Goal: Find specific page/section: Find specific page/section

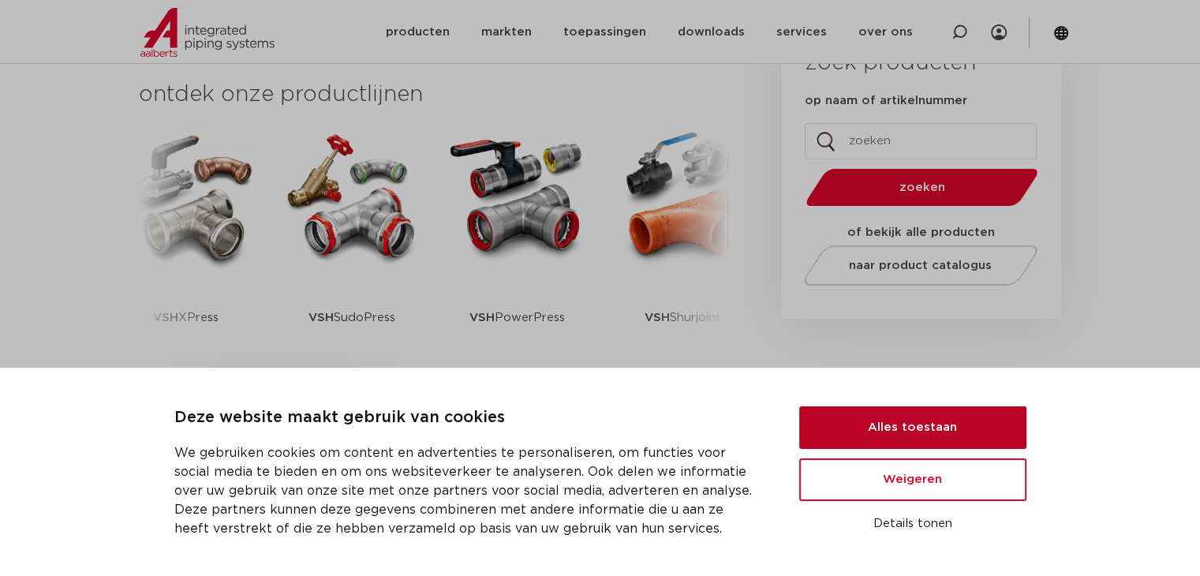
click at [893, 422] on button "Alles toestaan" at bounding box center [912, 427] width 227 height 43
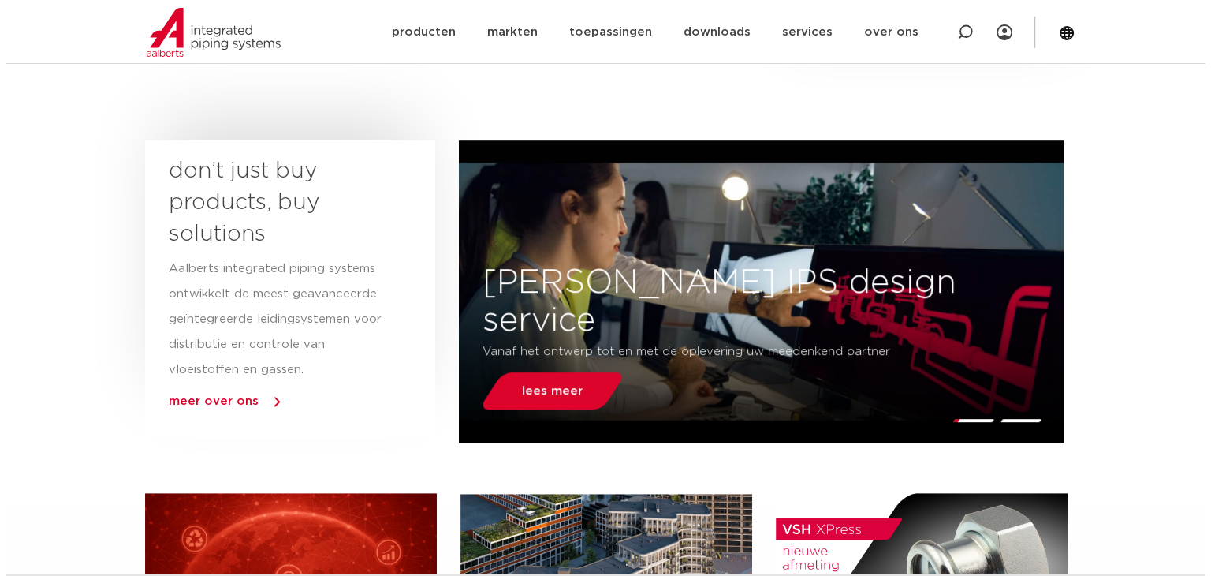
scroll to position [710, 0]
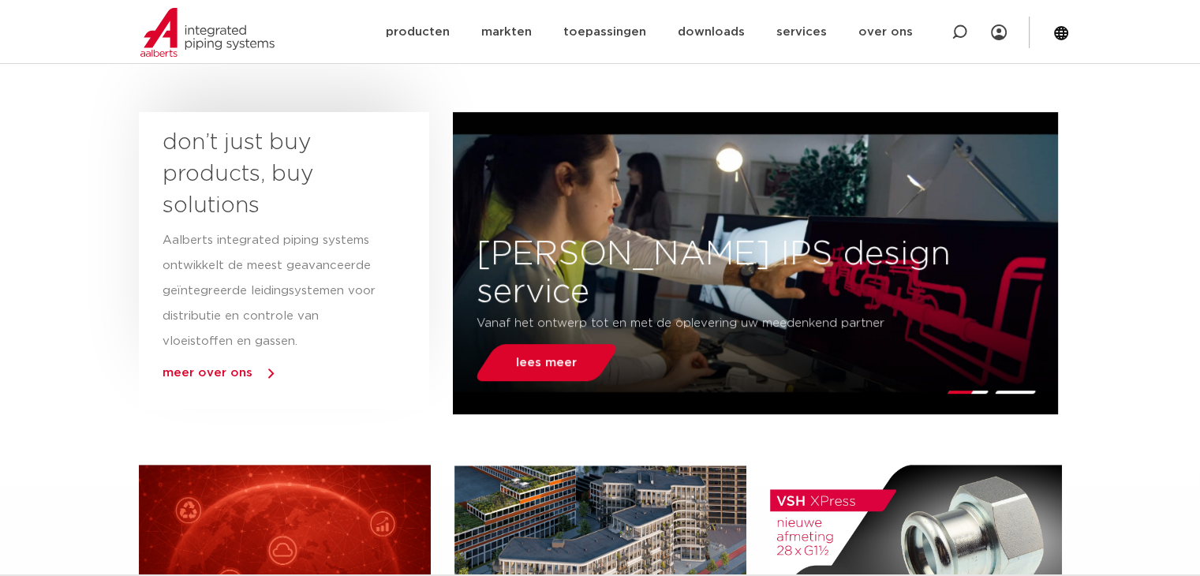
click at [1070, 32] on section "Zoeken NIEUW: myIPS is beschikbaar meer info sluiten producten markten toepassi…" at bounding box center [600, 31] width 1200 height 63
click at [1065, 39] on icon at bounding box center [1061, 33] width 16 height 16
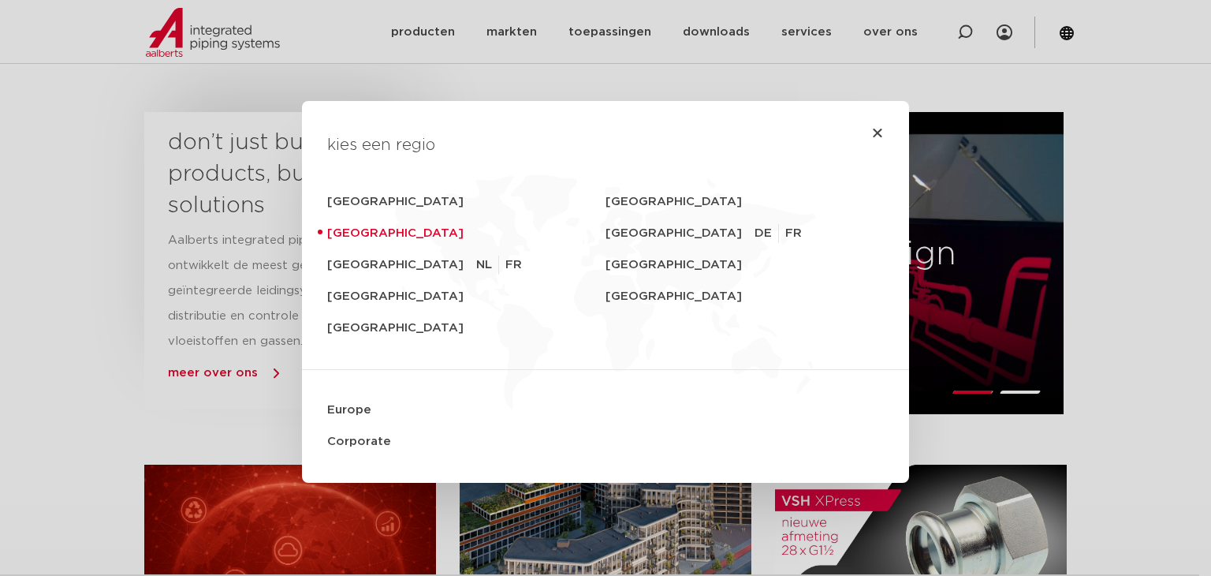
click at [375, 234] on link "[GEOGRAPHIC_DATA]" at bounding box center [466, 234] width 278 height 32
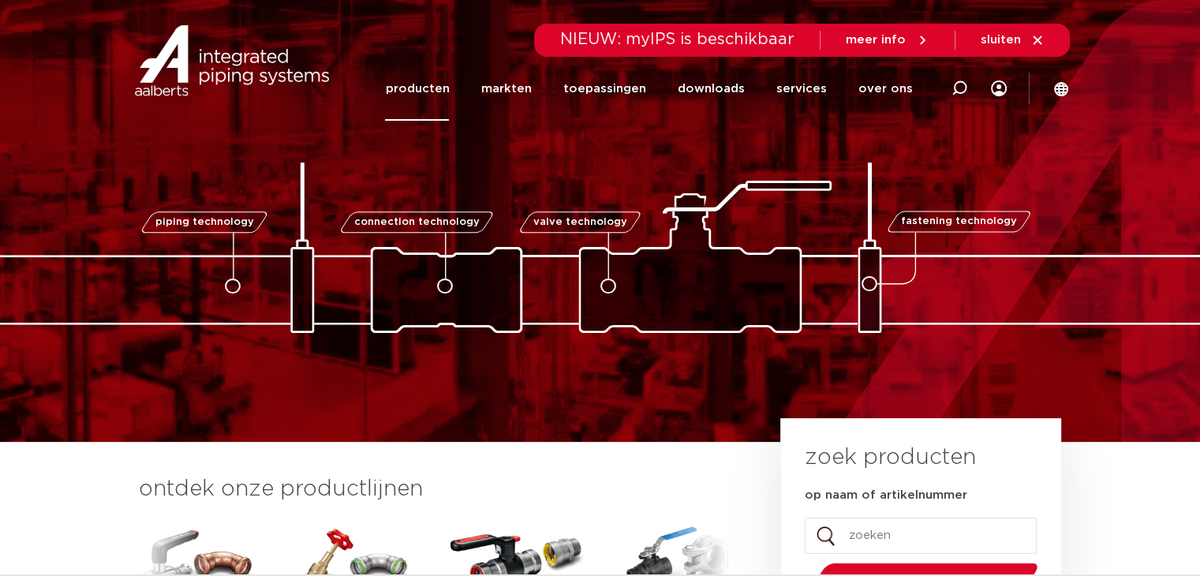
click at [449, 95] on link "producten" at bounding box center [417, 89] width 64 height 64
